Goal: Task Accomplishment & Management: Manage account settings

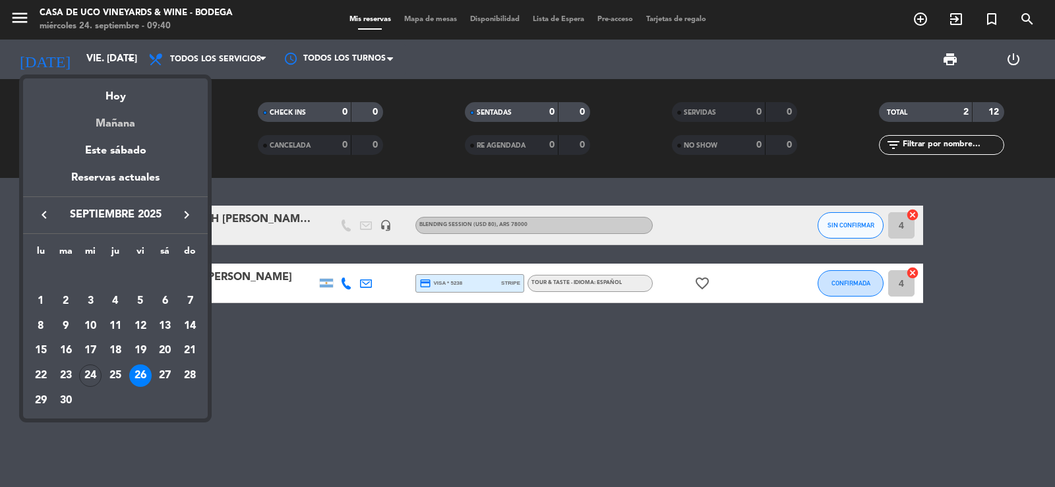
click at [121, 129] on div "Mañana" at bounding box center [115, 118] width 185 height 27
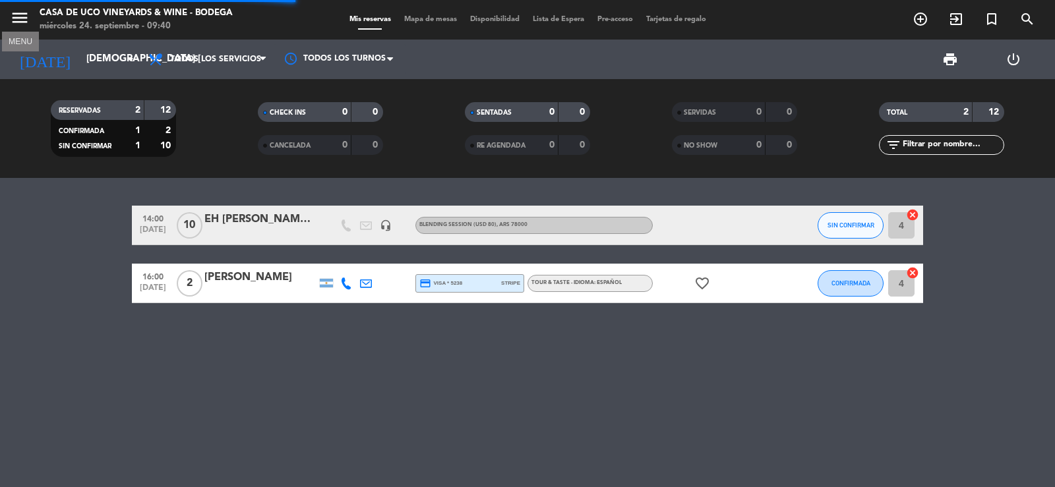
click at [13, 16] on icon "menu" at bounding box center [20, 18] width 20 height 20
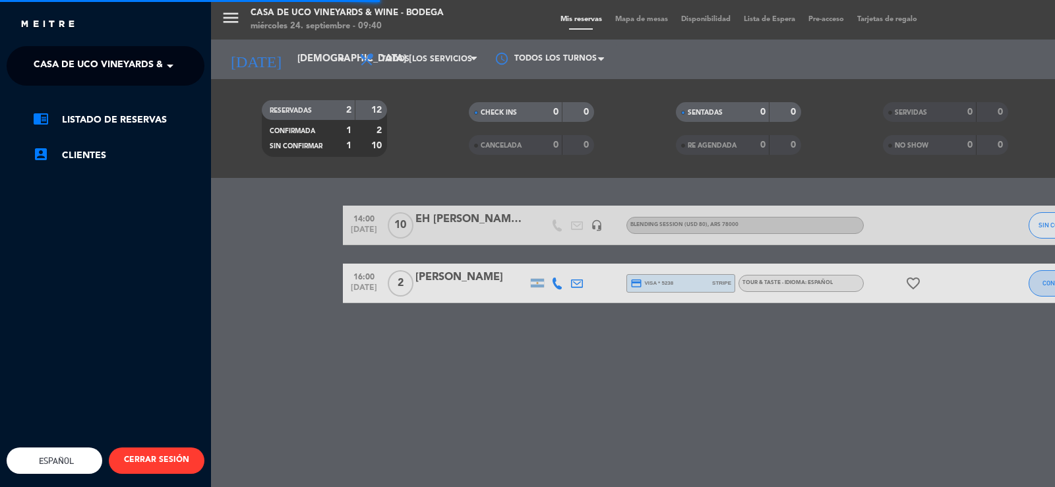
click at [76, 76] on span "Casa de Uco Vineyards & Wine - Bodega" at bounding box center [137, 66] width 206 height 28
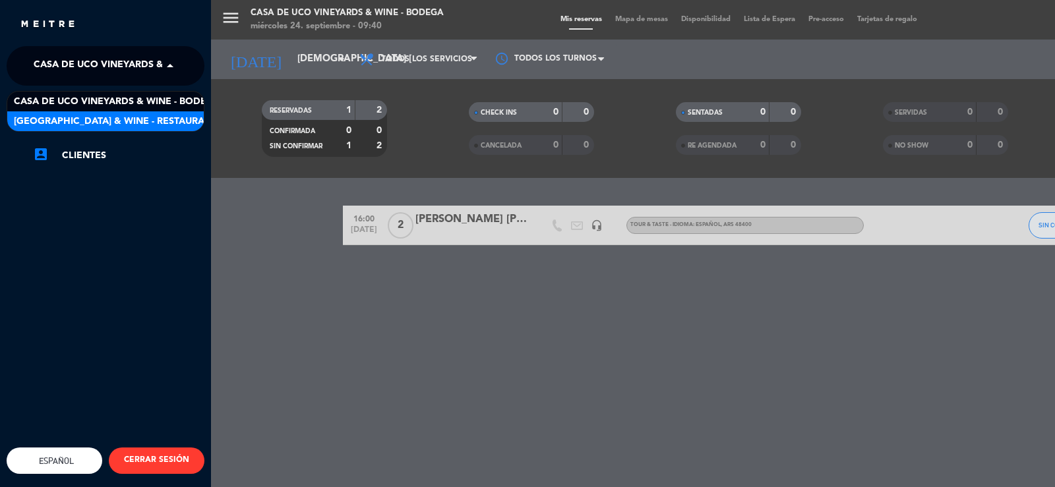
click at [144, 127] on span "[GEOGRAPHIC_DATA] & Wine - Restaurante" at bounding box center [118, 121] width 209 height 15
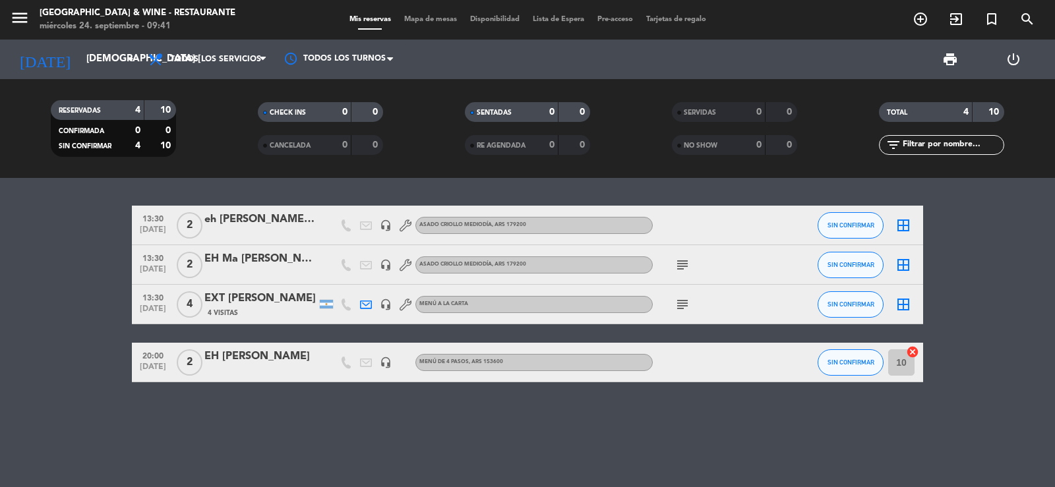
click at [686, 260] on icon "subject" at bounding box center [682, 265] width 16 height 16
click at [678, 295] on div "Ok con AABB." at bounding box center [683, 289] width 65 height 14
click at [684, 305] on icon "subject" at bounding box center [682, 305] width 16 height 16
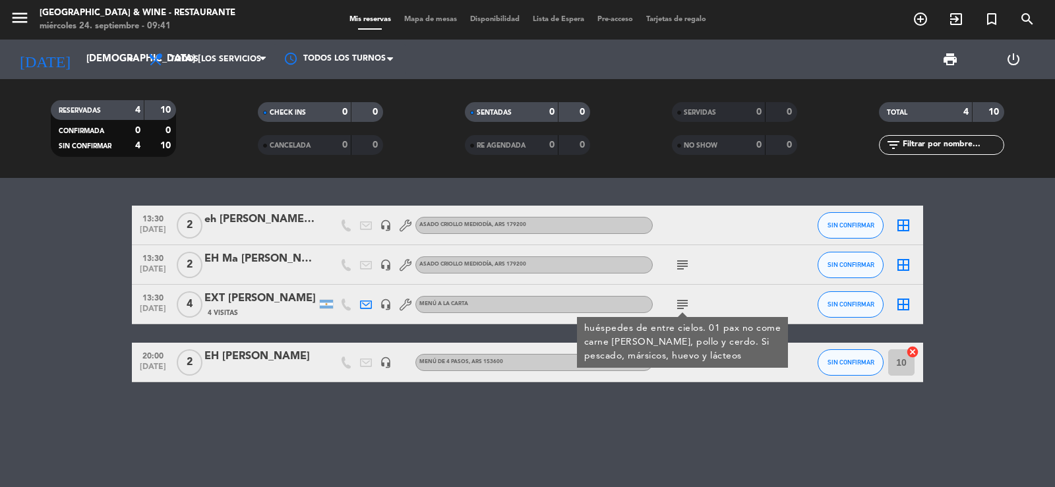
click at [422, 407] on div "13:30 [DATE] 2 eh [PERSON_NAME] PARREIRAS headset_mic ASADO CRIOLLO MEDIODÍA , …" at bounding box center [527, 332] width 1055 height 309
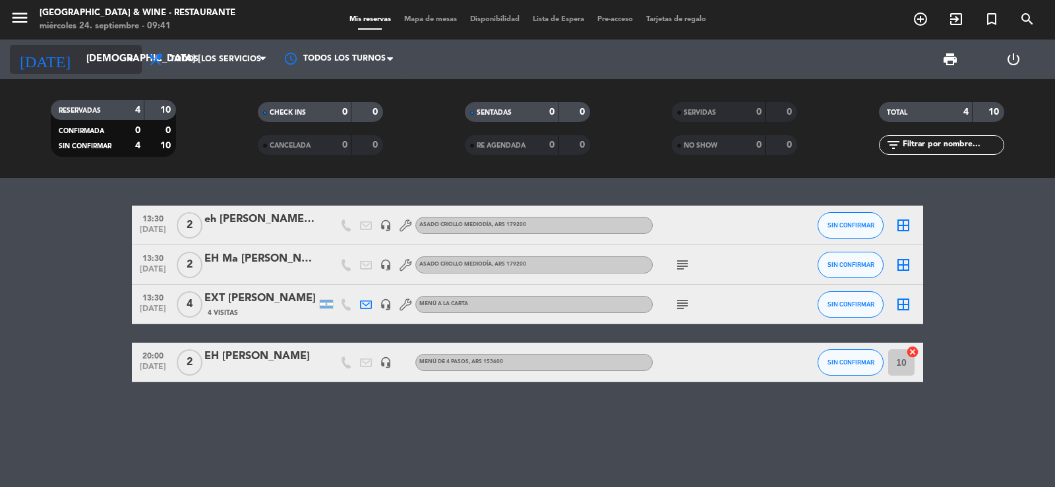
click at [80, 59] on input "[DEMOGRAPHIC_DATA] [DATE]" at bounding box center [143, 59] width 127 height 25
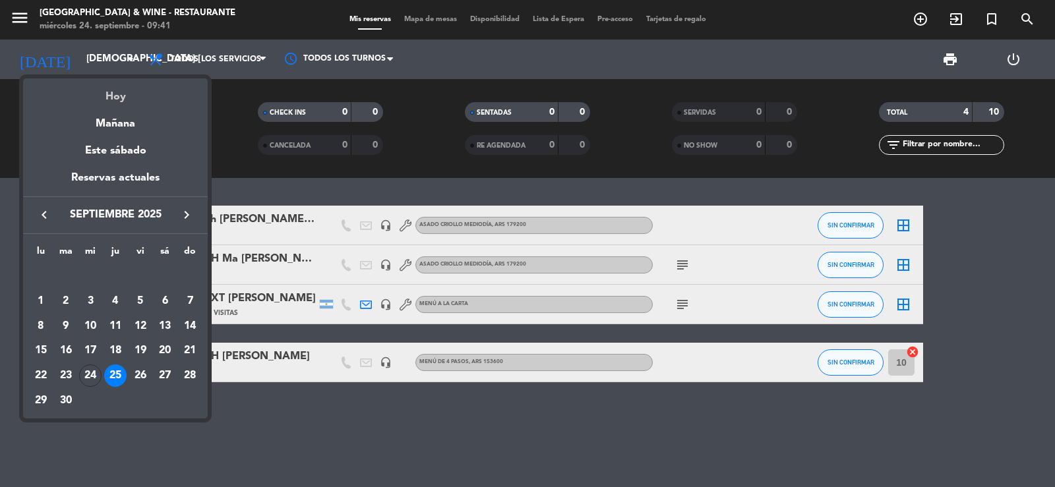
click at [121, 102] on div "Hoy" at bounding box center [115, 91] width 185 height 27
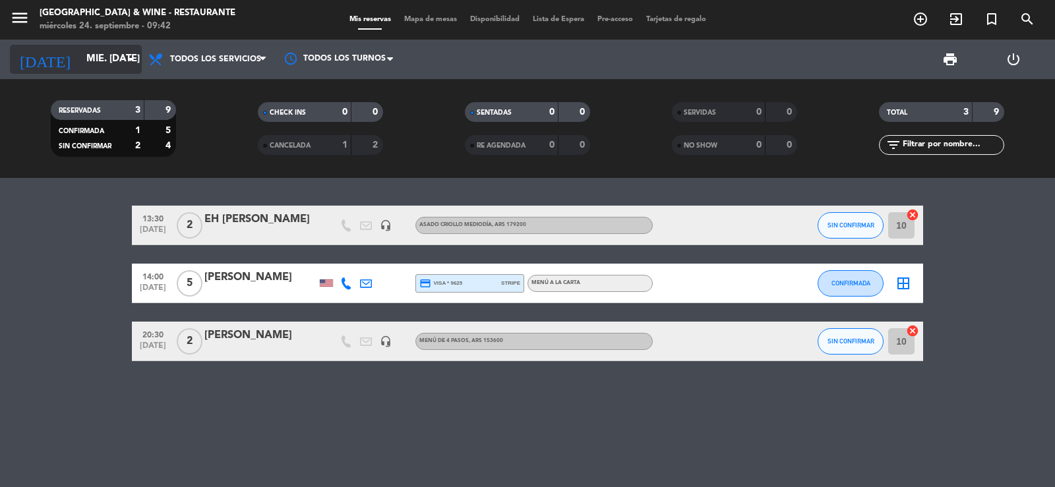
click at [112, 60] on input "mié. [DATE]" at bounding box center [143, 59] width 127 height 25
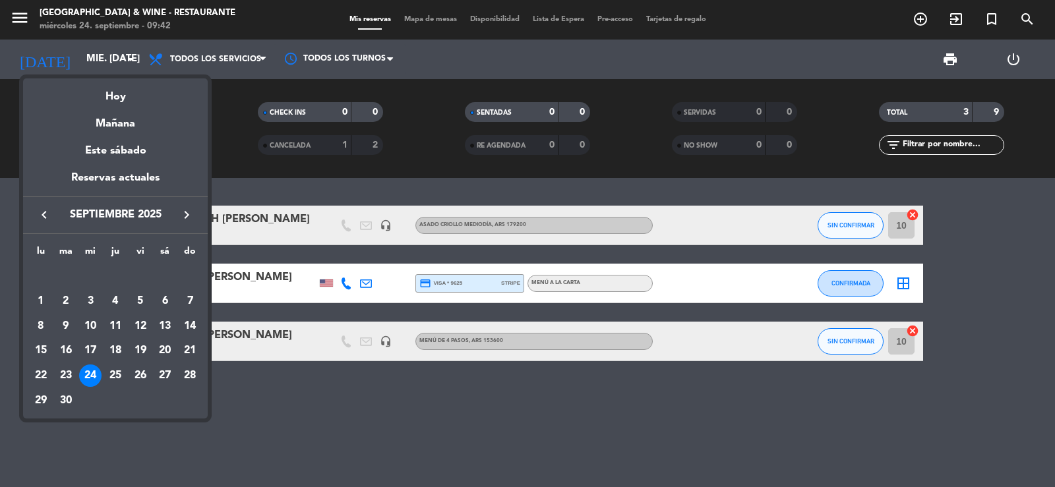
click at [188, 215] on icon "keyboard_arrow_right" at bounding box center [187, 215] width 16 height 16
click at [185, 353] on div "23" at bounding box center [190, 350] width 22 height 22
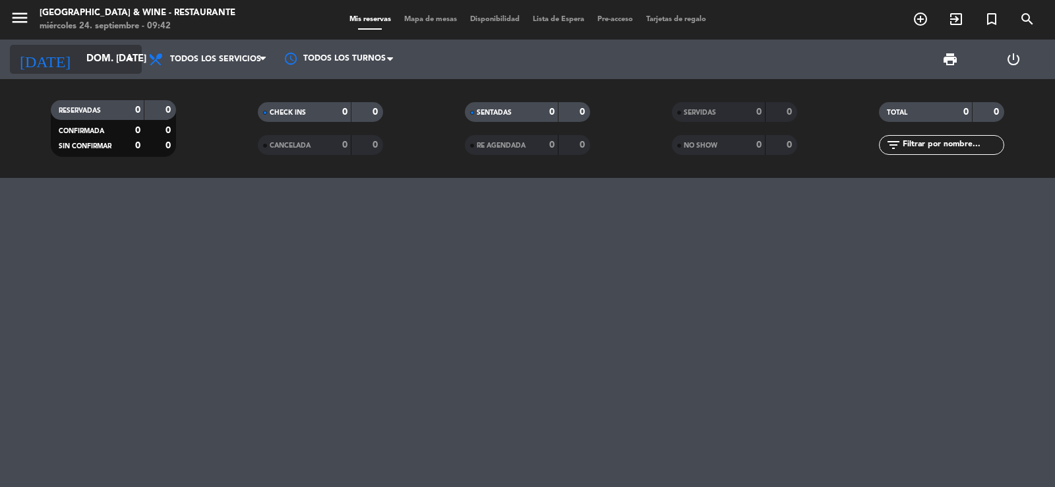
click at [80, 63] on input "dom. [DATE]" at bounding box center [143, 59] width 127 height 25
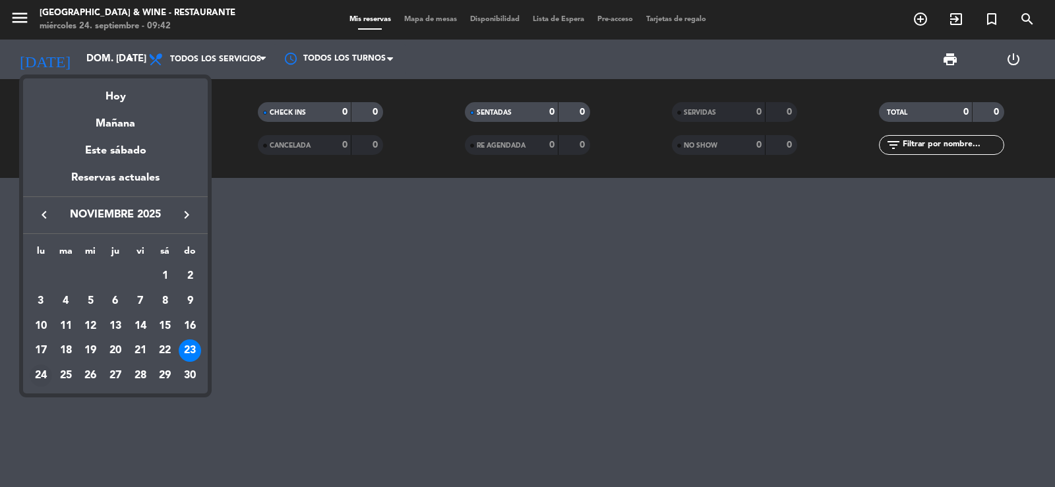
click at [40, 376] on div "24" at bounding box center [41, 376] width 22 height 22
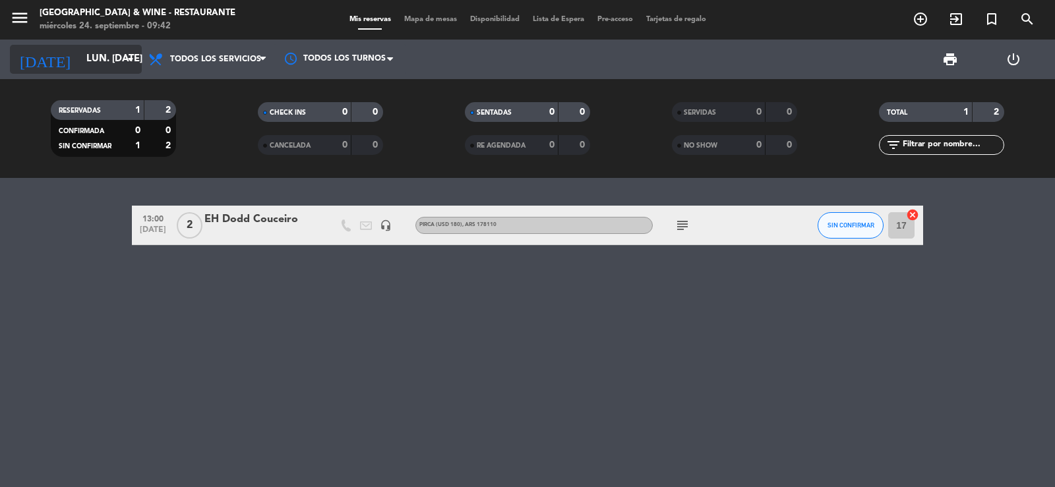
click at [88, 59] on input "lun. [DATE]" at bounding box center [143, 59] width 127 height 25
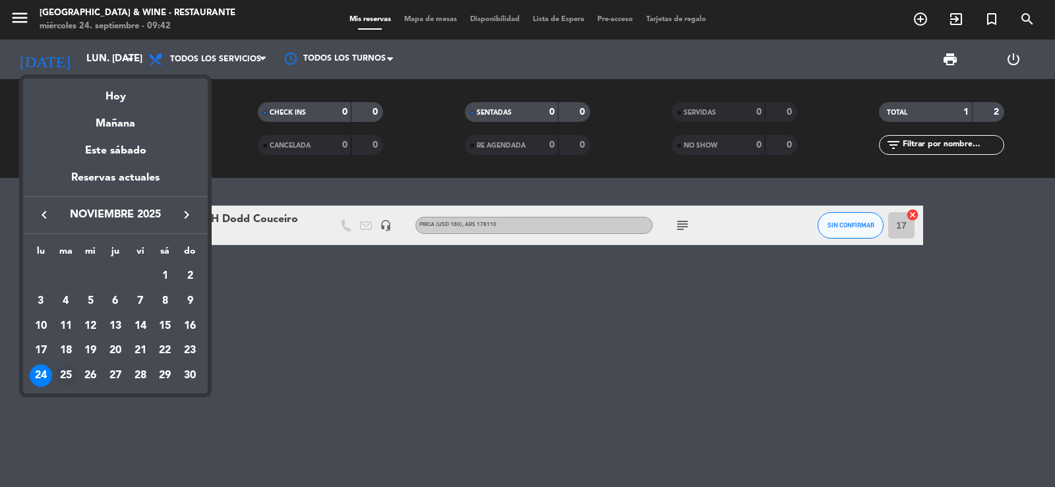
click at [66, 372] on div "25" at bounding box center [66, 376] width 22 height 22
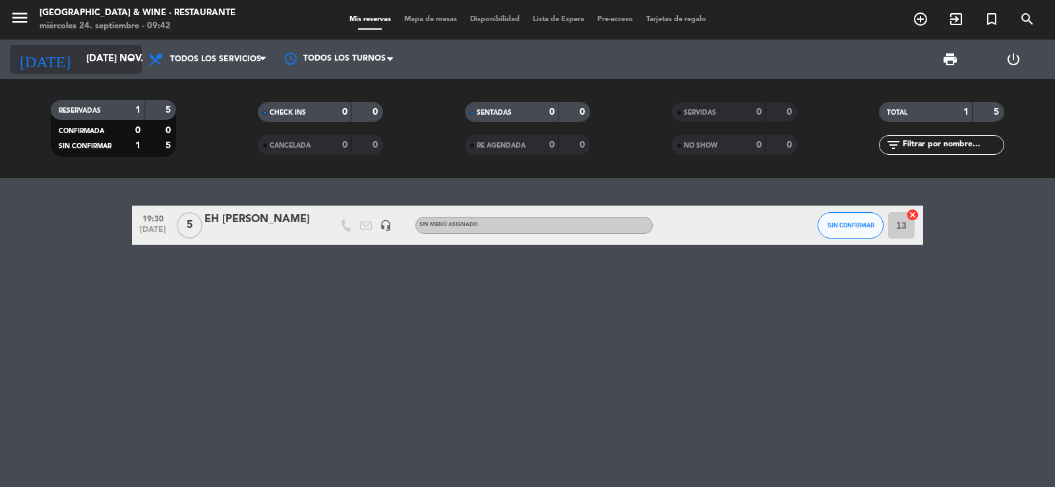
click at [89, 46] on div "[DATE] [DATE] nov. arrow_drop_down" at bounding box center [76, 59] width 132 height 29
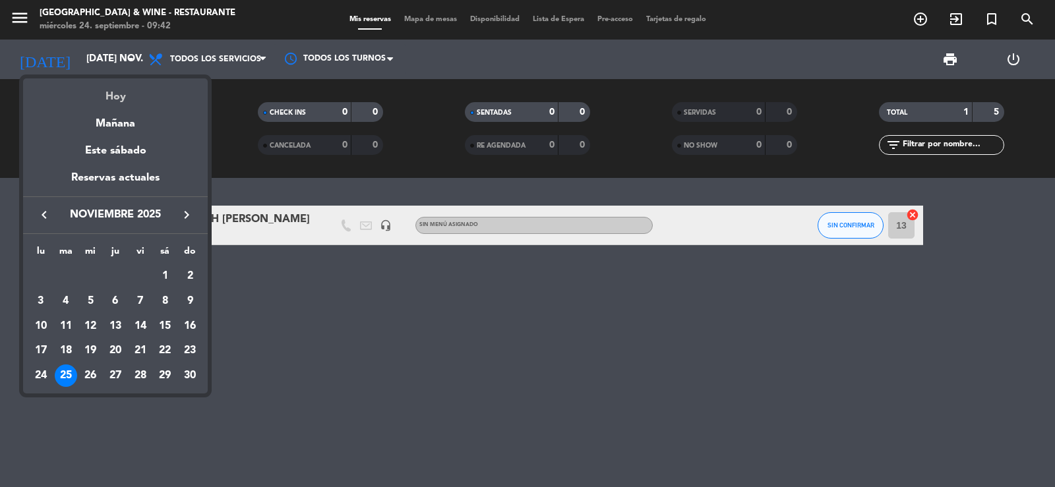
click at [105, 94] on div "Hoy" at bounding box center [115, 91] width 185 height 27
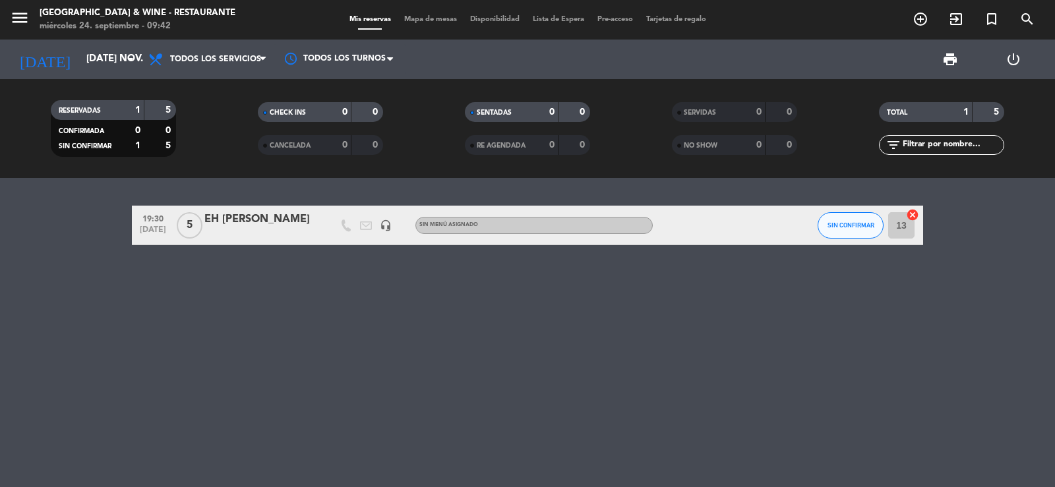
type input "mié. [DATE]"
